Goal: Task Accomplishment & Management: Use online tool/utility

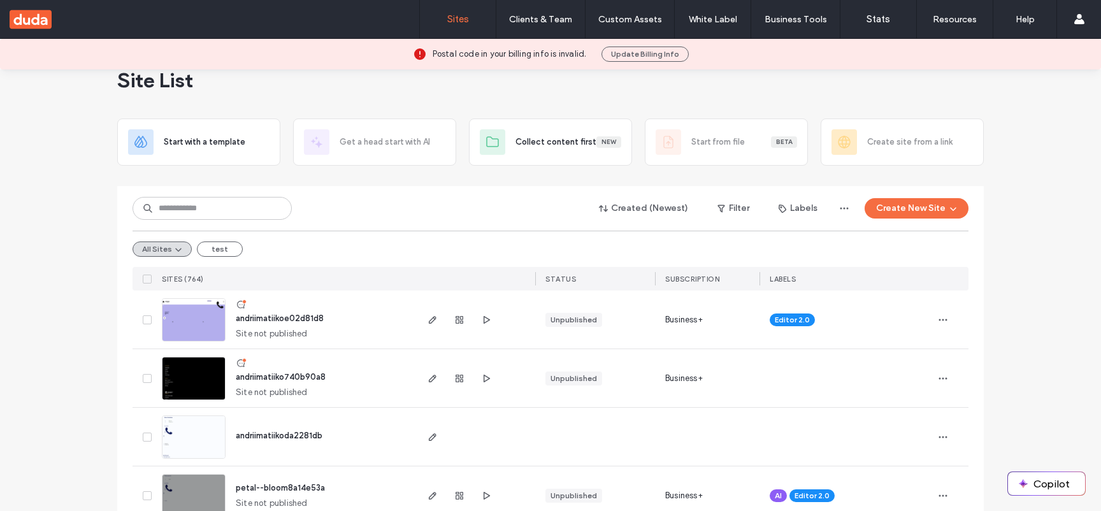
scroll to position [37, 0]
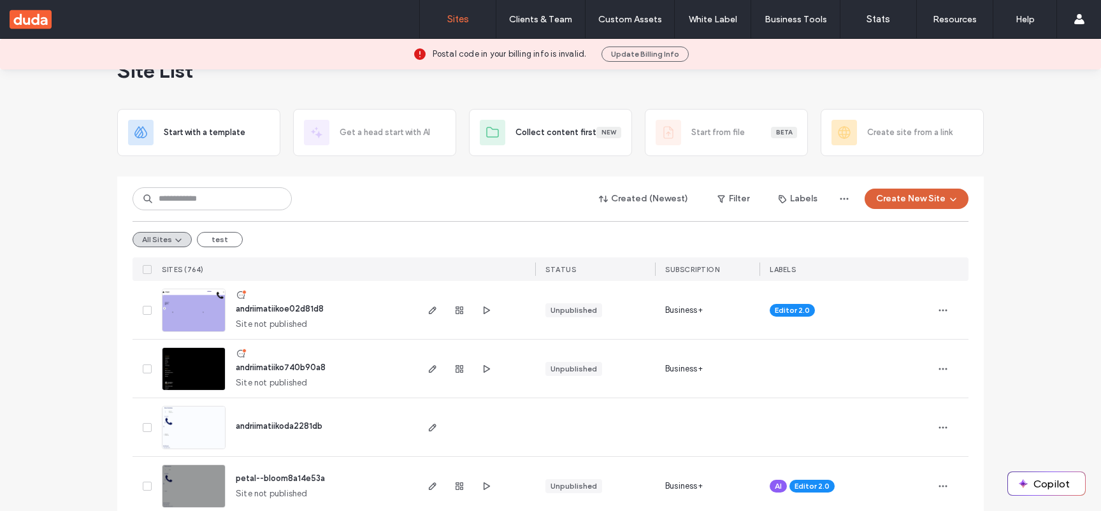
click at [890, 194] on button "Create New Site" at bounding box center [916, 199] width 104 height 20
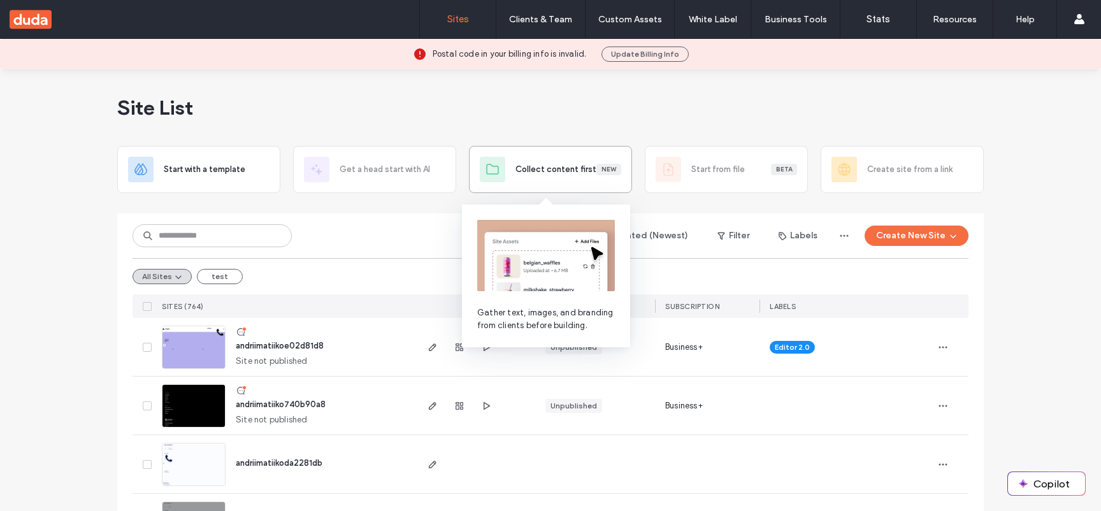
click at [598, 184] on div "Collect content first New" at bounding box center [550, 169] width 163 height 47
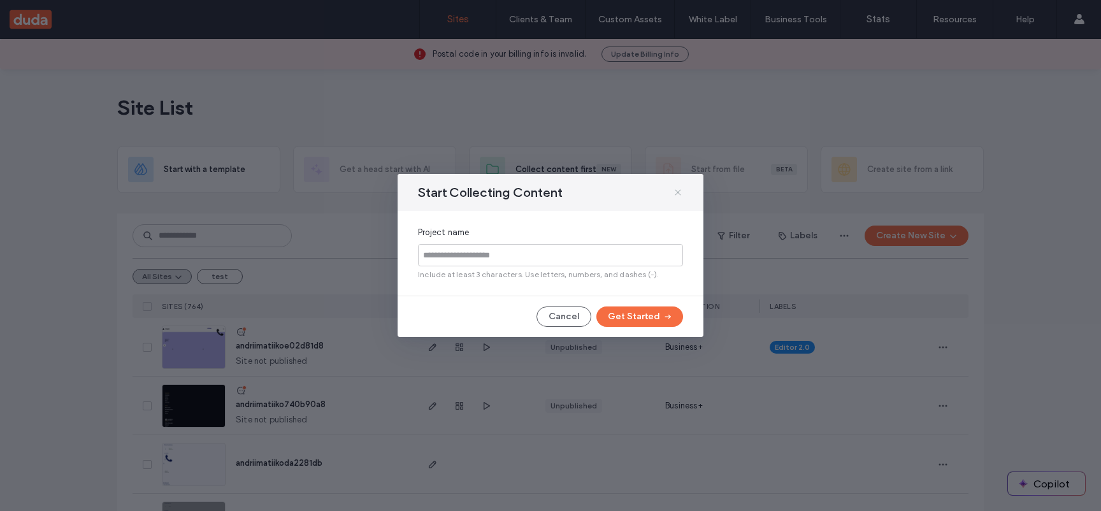
click at [680, 196] on icon at bounding box center [678, 192] width 10 height 10
